Goal: Information Seeking & Learning: Learn about a topic

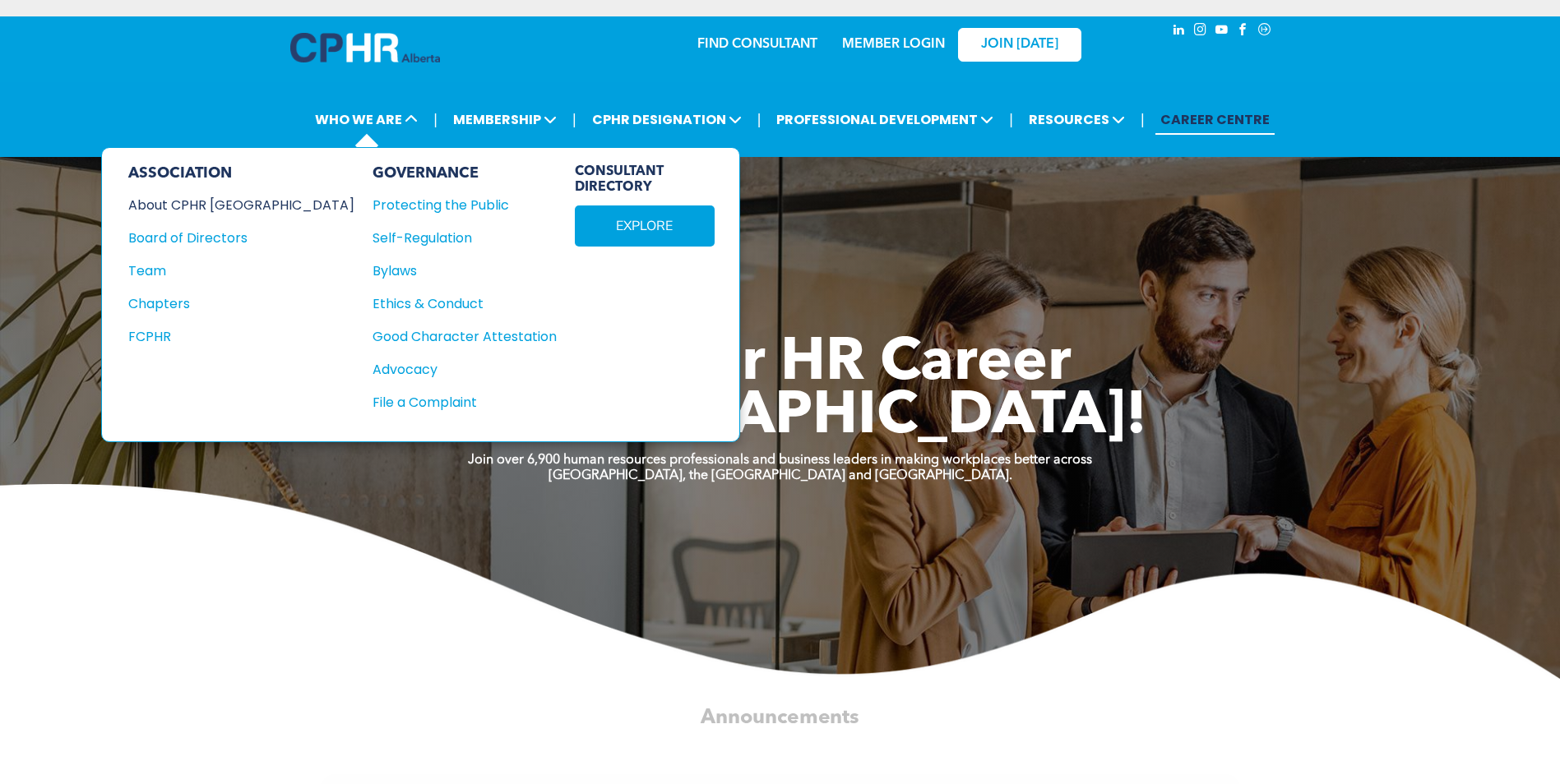
click at [205, 202] on div "About CPHR [GEOGRAPHIC_DATA]" at bounding box center [230, 205] width 204 height 20
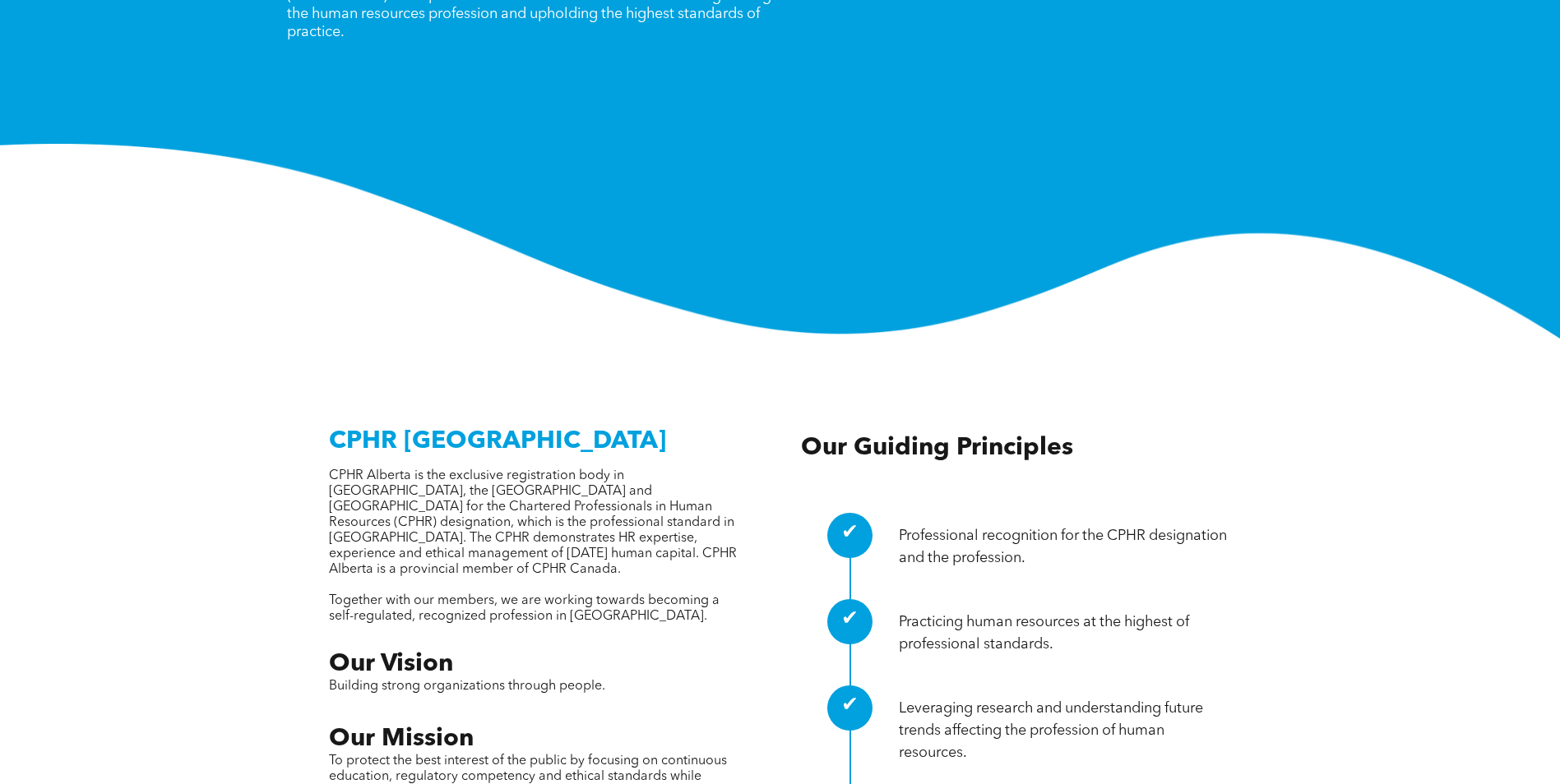
scroll to position [411, 0]
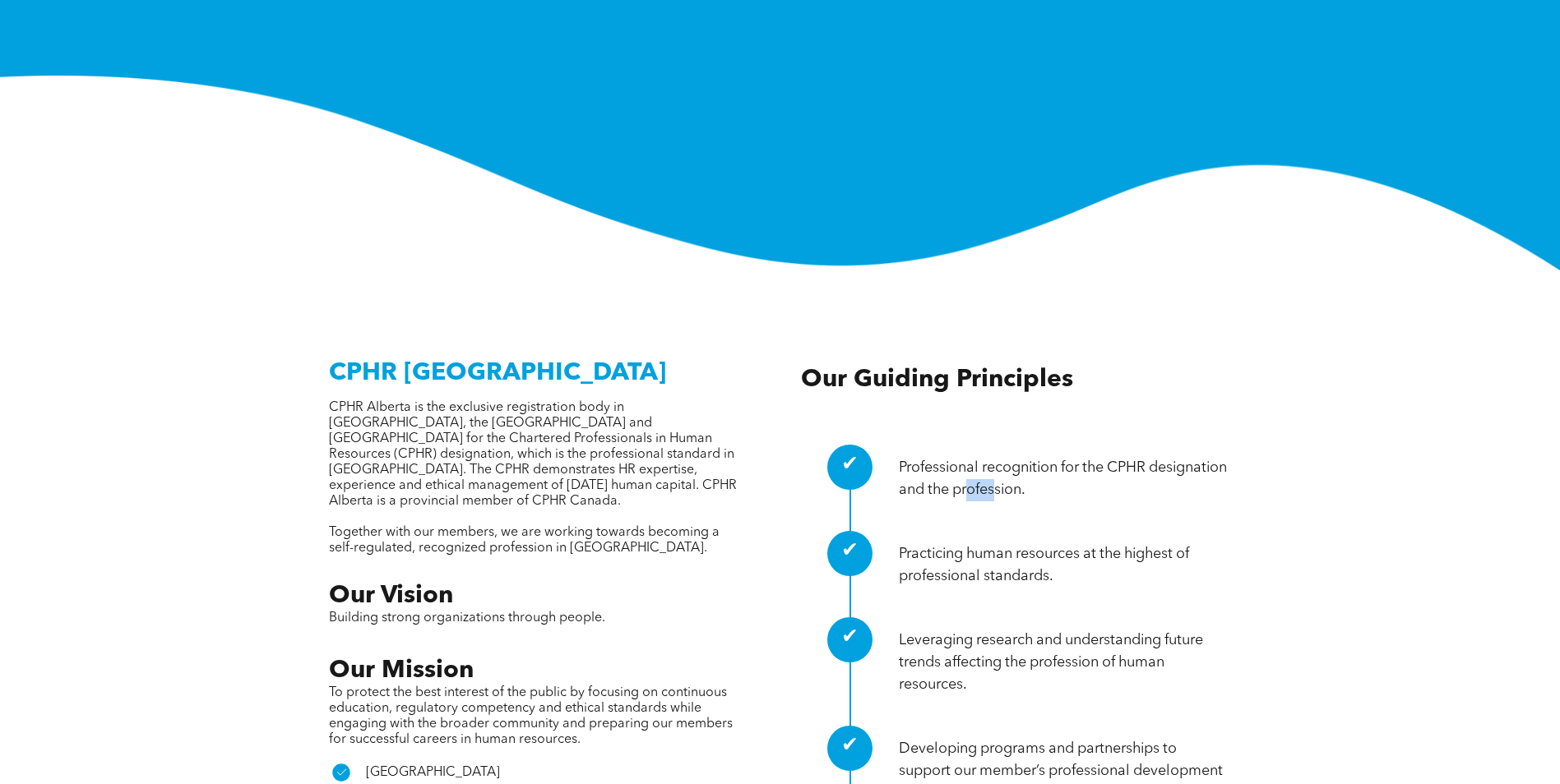
drag, startPoint x: 1074, startPoint y: 401, endPoint x: 1086, endPoint y: 409, distance: 14.4
click at [1085, 457] on p "Professional recognition for the CPHR designation and the profession." at bounding box center [1065, 479] width 333 height 45
drag, startPoint x: 1086, startPoint y: 409, endPoint x: 1060, endPoint y: 415, distance: 26.7
click at [1086, 457] on p "Professional recognition for the CPHR designation and the profession." at bounding box center [1065, 479] width 333 height 45
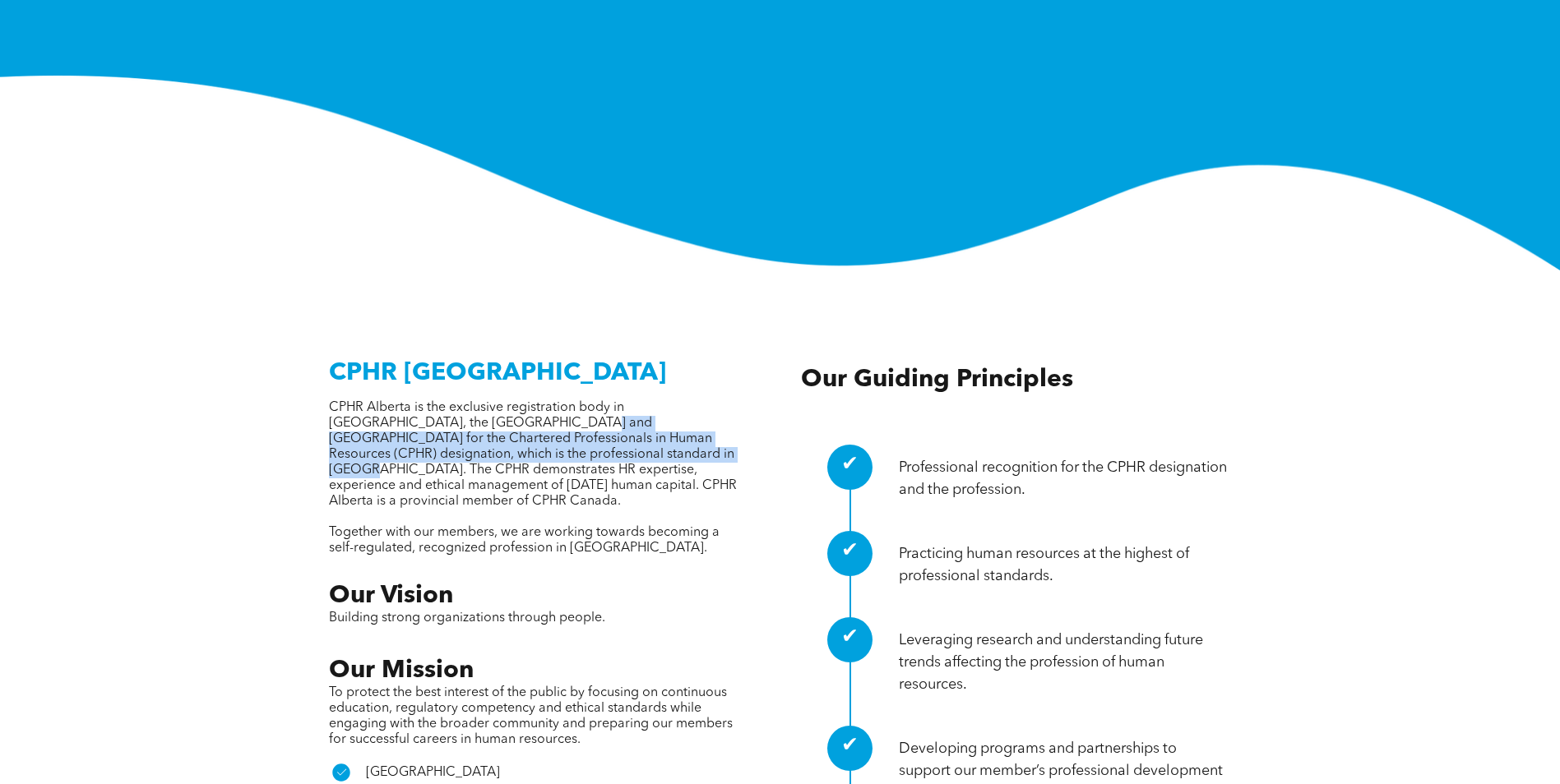
drag, startPoint x: 501, startPoint y: 352, endPoint x: 561, endPoint y: 373, distance: 63.6
click at [561, 402] on span "CPHR Alberta is the exclusive registration body in [GEOGRAPHIC_DATA], the [GEOG…" at bounding box center [533, 455] width 408 height 107
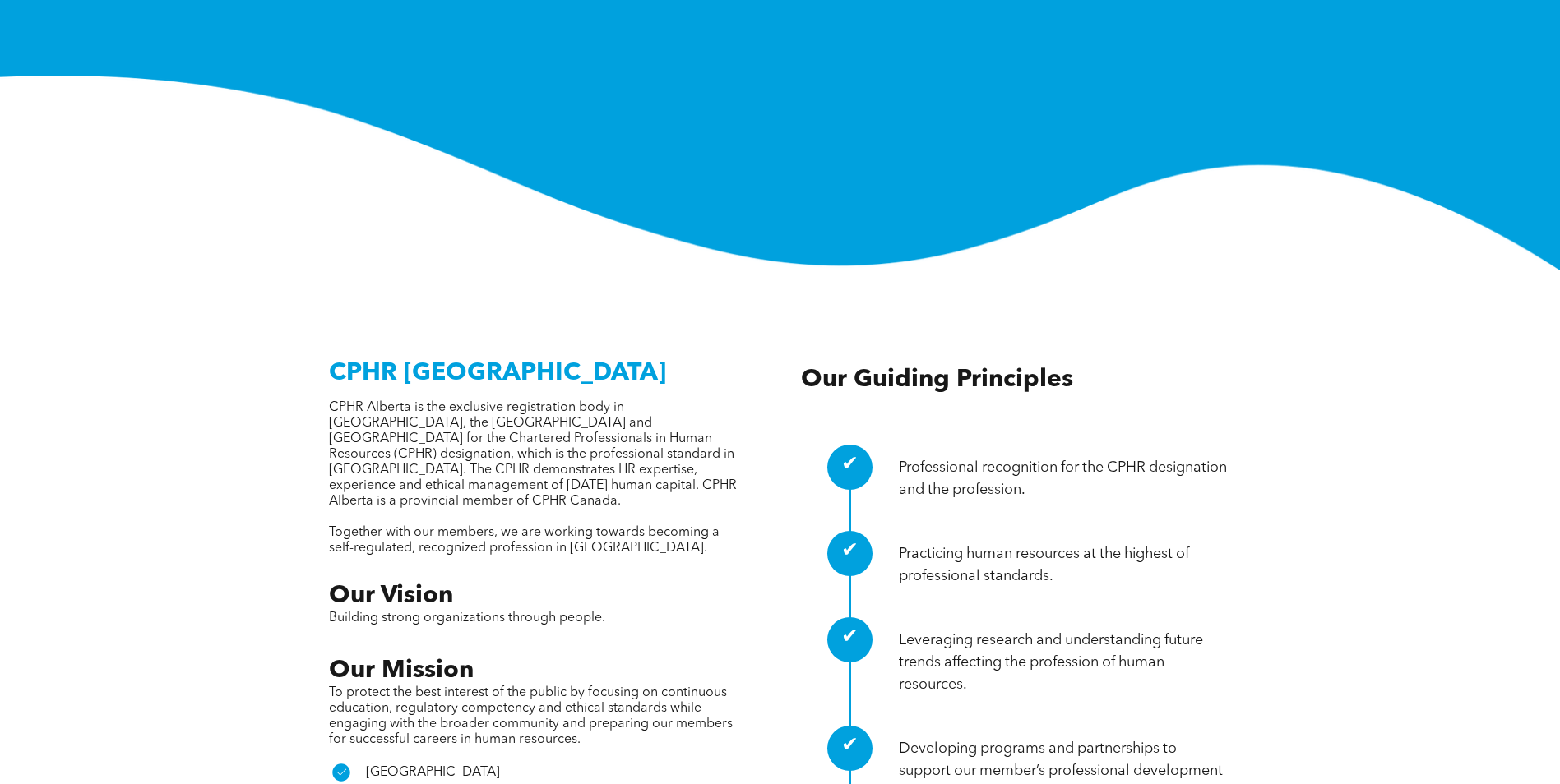
drag, startPoint x: 561, startPoint y: 373, endPoint x: 553, endPoint y: 396, distance: 24.4
click at [553, 402] on span "CPHR Alberta is the exclusive registration body in [GEOGRAPHIC_DATA], the [GEOG…" at bounding box center [533, 455] width 408 height 107
drag, startPoint x: 419, startPoint y: 359, endPoint x: 491, endPoint y: 356, distance: 72.1
click at [491, 402] on span "CPHR Alberta is the exclusive registration body in [GEOGRAPHIC_DATA], the [GEOG…" at bounding box center [533, 455] width 408 height 107
drag, startPoint x: 491, startPoint y: 356, endPoint x: 521, endPoint y: 356, distance: 30.0
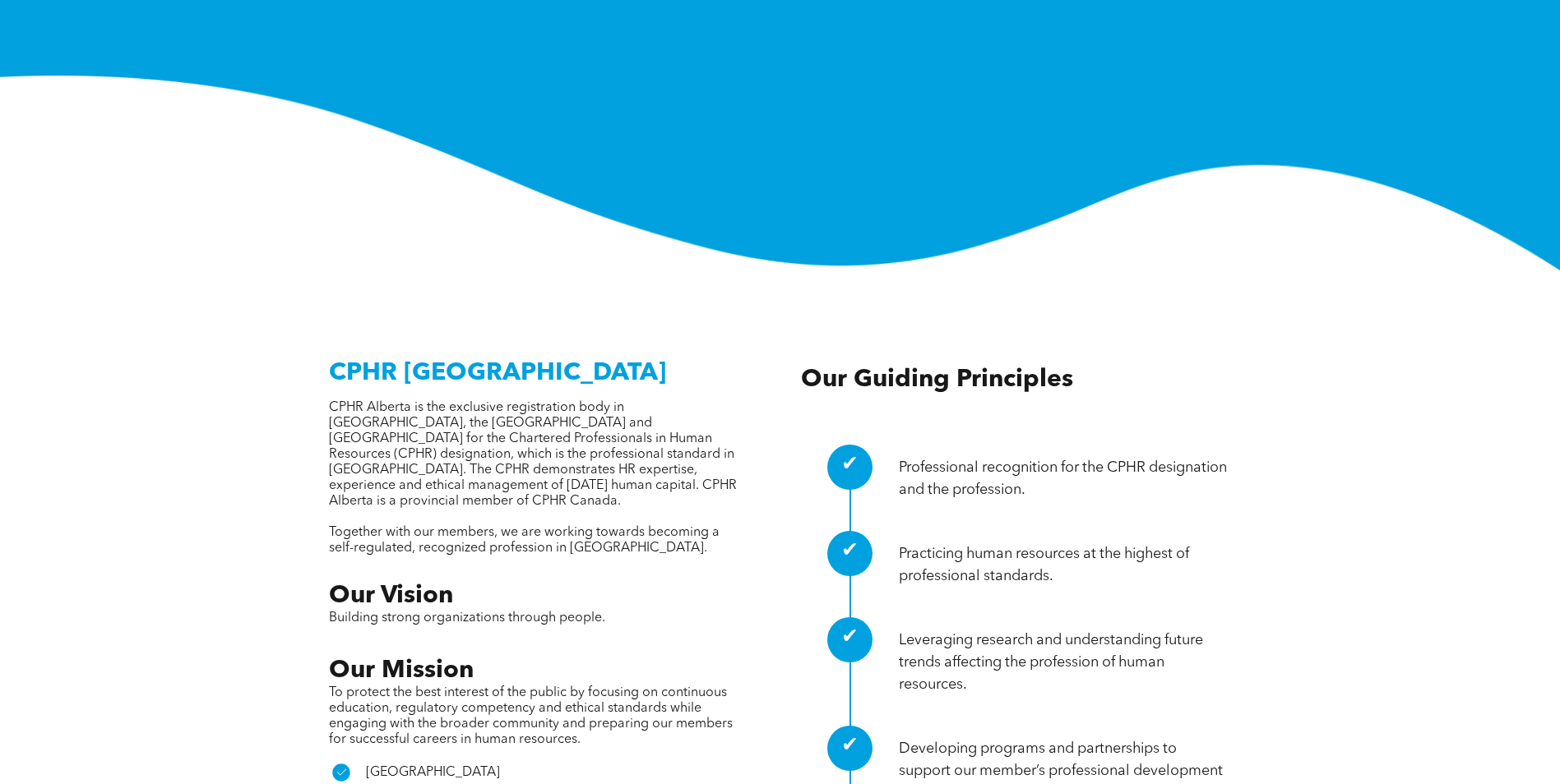
click at [508, 402] on span "CPHR Alberta is the exclusive registration body in [GEOGRAPHIC_DATA], the [GEOG…" at bounding box center [533, 455] width 408 height 107
